Goal: Information Seeking & Learning: Learn about a topic

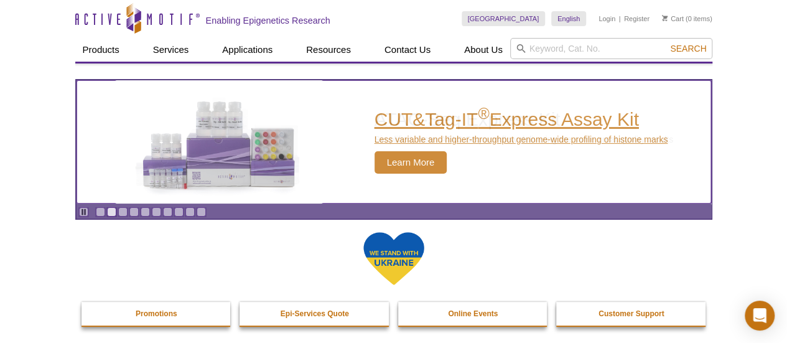
click at [414, 164] on span "Learn More" at bounding box center [410, 162] width 73 height 22
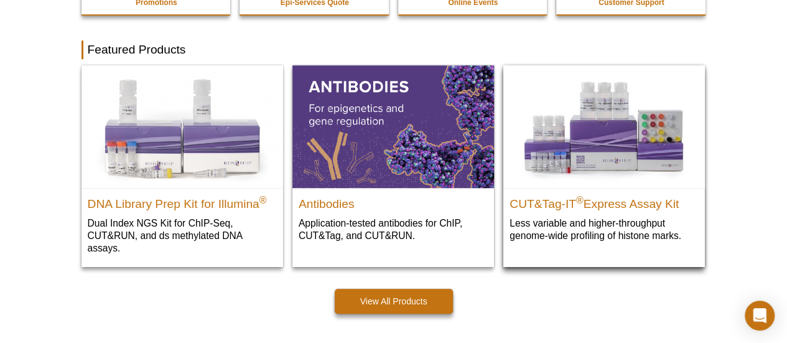
scroll to position [124, 0]
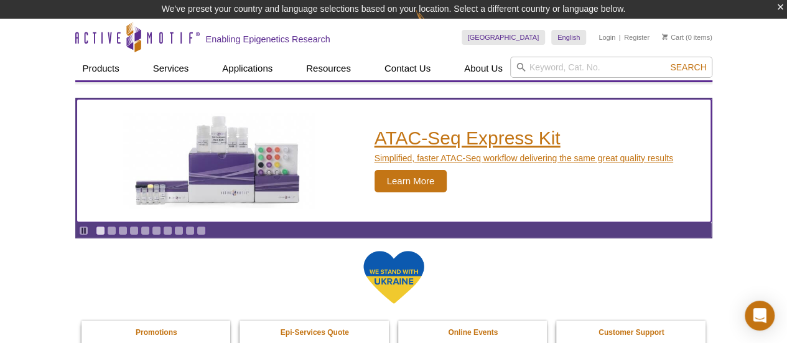
click at [417, 183] on span "Learn More" at bounding box center [410, 181] width 73 height 22
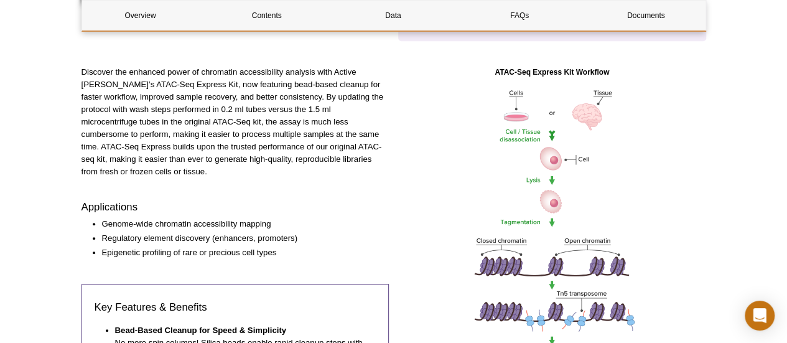
scroll to position [311, 0]
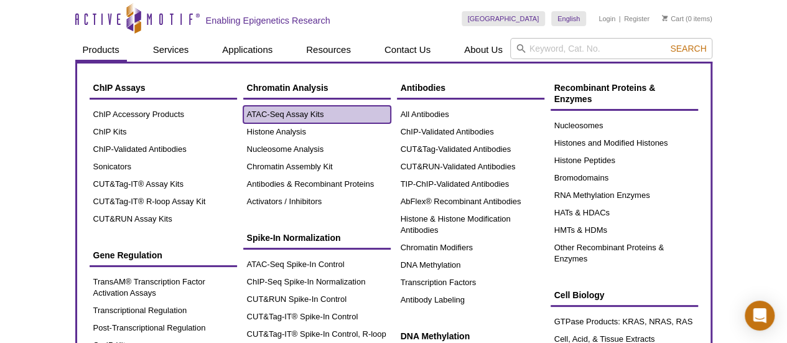
click at [299, 114] on link "ATAC-Seq Assay Kits" at bounding box center [316, 114] width 147 height 17
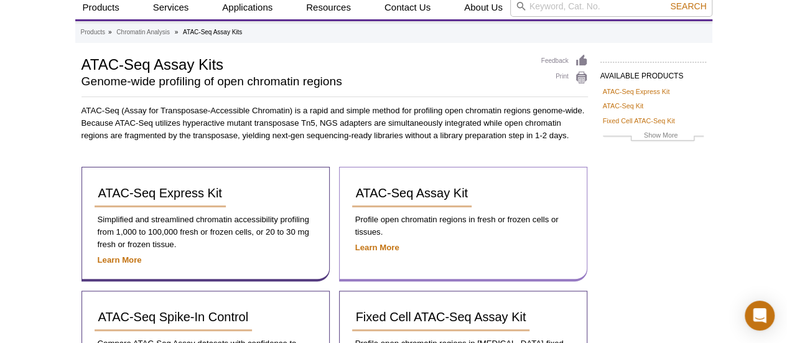
scroll to position [62, 0]
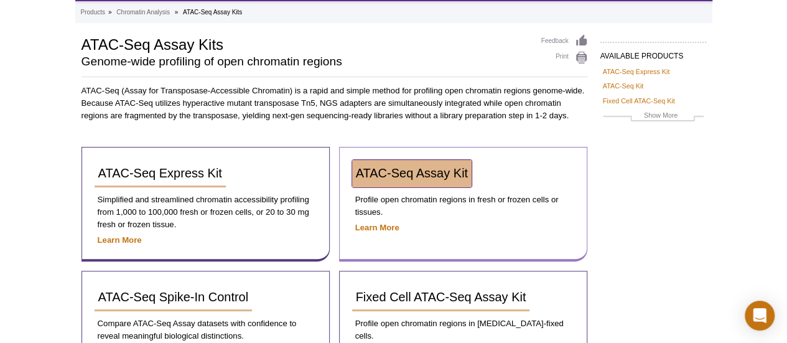
click at [434, 175] on span "ATAC-Seq Assay Kit" at bounding box center [412, 173] width 112 height 14
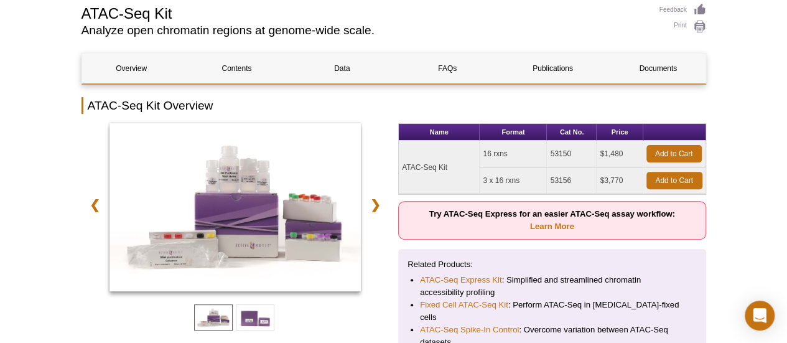
scroll to position [62, 0]
